Goal: Task Accomplishment & Management: Manage account settings

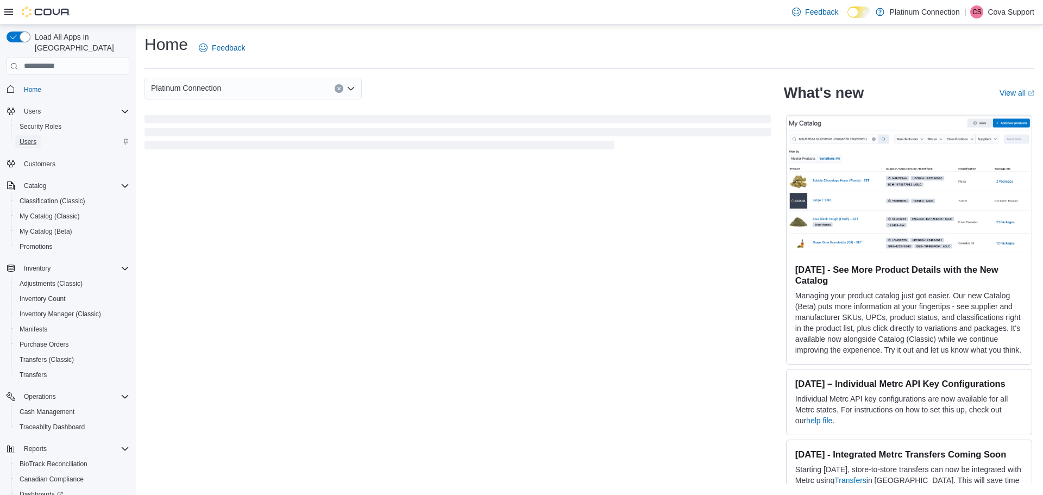
click at [34, 137] on span "Users" at bounding box center [28, 141] width 17 height 9
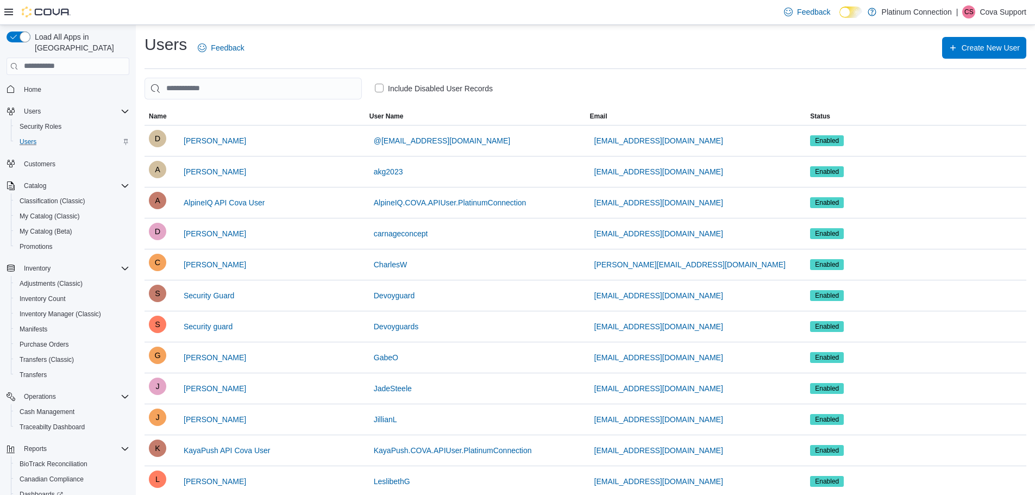
click at [382, 89] on label "Include Disabled User Records" at bounding box center [434, 88] width 118 height 13
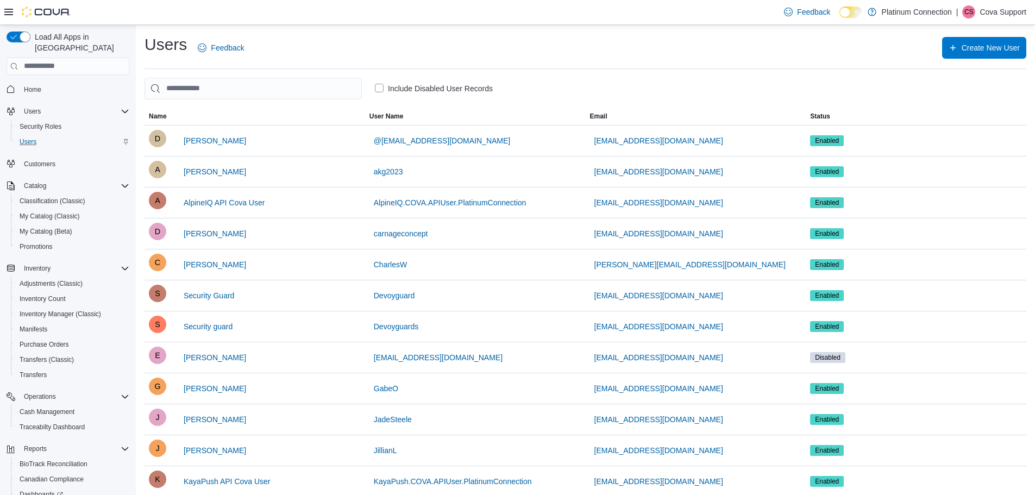
click at [379, 90] on label "Include Disabled User Records" at bounding box center [434, 88] width 118 height 13
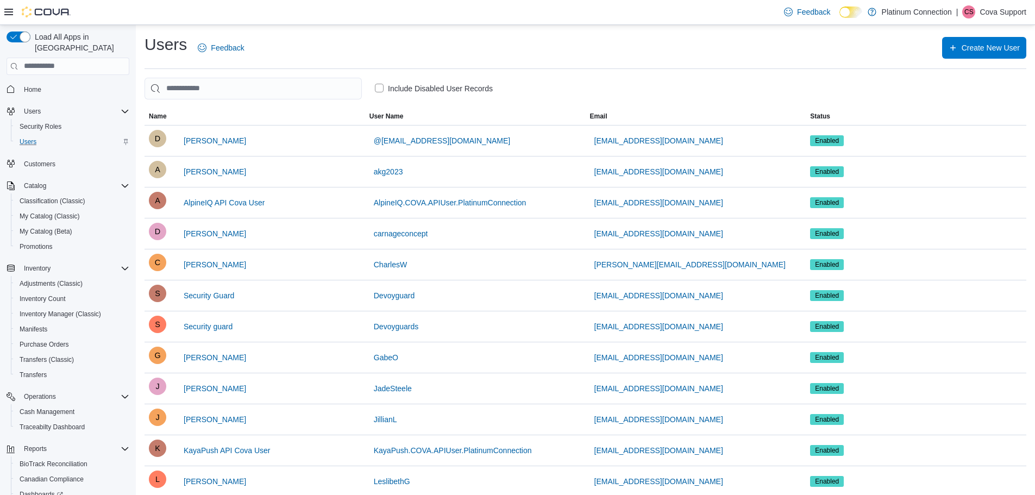
click at [378, 90] on label "Include Disabled User Records" at bounding box center [434, 88] width 118 height 13
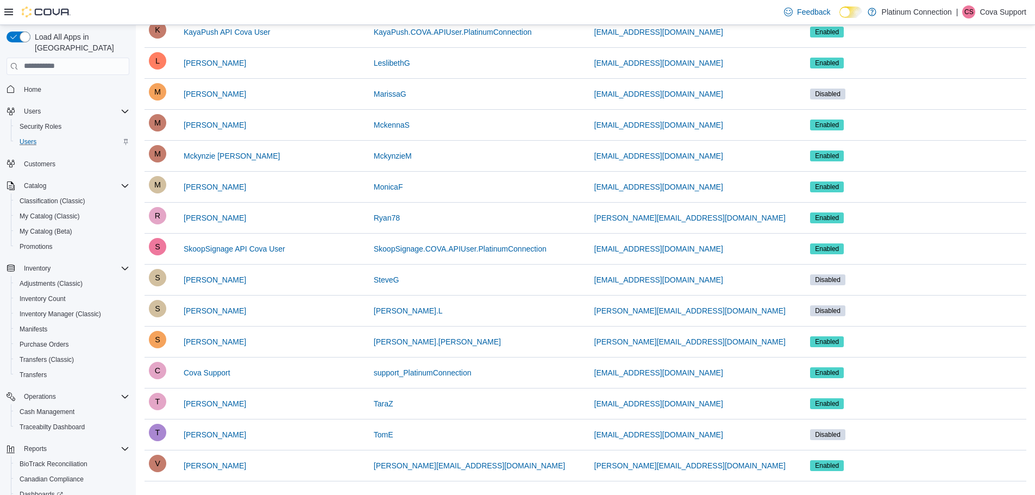
scroll to position [453, 0]
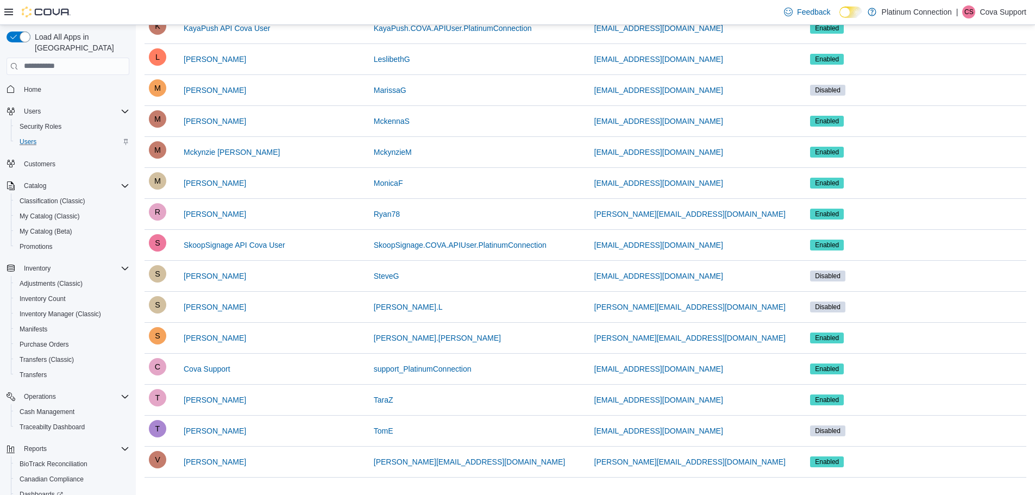
click at [989, 10] on p "Cova Support" at bounding box center [1003, 11] width 47 height 13
click at [959, 105] on span "Sign Out" at bounding box center [956, 106] width 29 height 11
